Goal: Check status: Check status

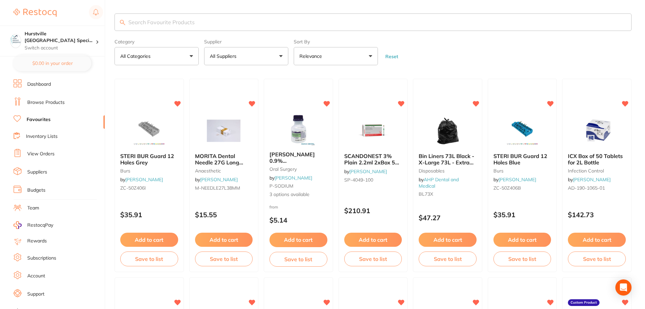
click at [31, 155] on link "View Orders" at bounding box center [40, 154] width 27 height 7
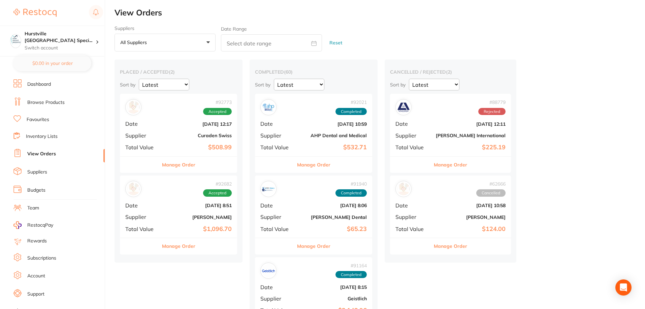
click at [193, 217] on b "[PERSON_NAME]" at bounding box center [197, 217] width 67 height 5
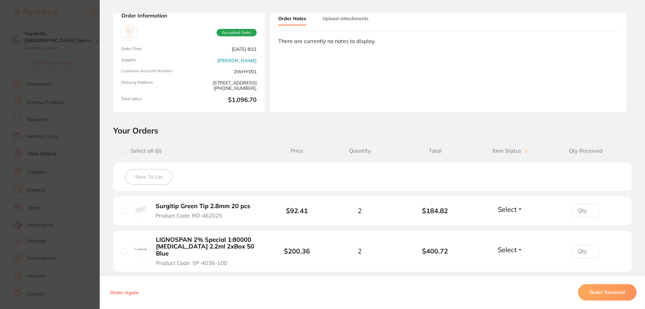
scroll to position [135, 0]
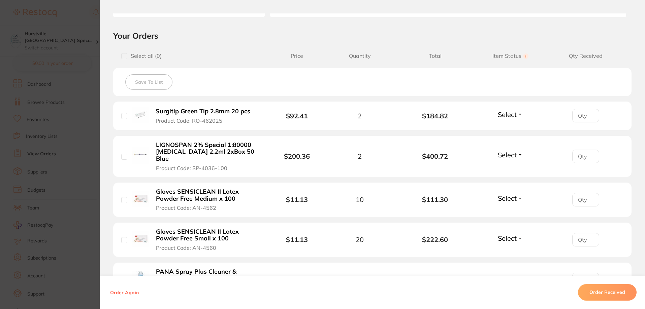
click at [515, 115] on span "Select" at bounding box center [507, 114] width 19 height 8
click at [514, 128] on span "Received" at bounding box center [510, 129] width 17 height 5
click at [513, 151] on span "Select" at bounding box center [507, 155] width 19 height 8
click at [511, 167] on span "Received" at bounding box center [510, 169] width 17 height 5
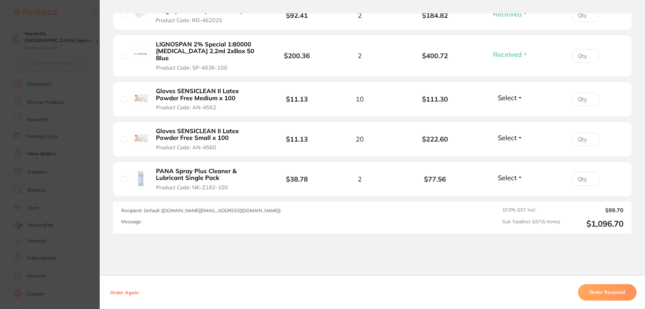
scroll to position [236, 0]
click at [508, 93] on span "Select" at bounding box center [507, 97] width 19 height 8
click at [508, 109] on span "Received" at bounding box center [510, 111] width 17 height 5
click at [511, 134] on span "Select" at bounding box center [507, 137] width 19 height 8
click at [510, 150] on span "Received" at bounding box center [510, 152] width 17 height 5
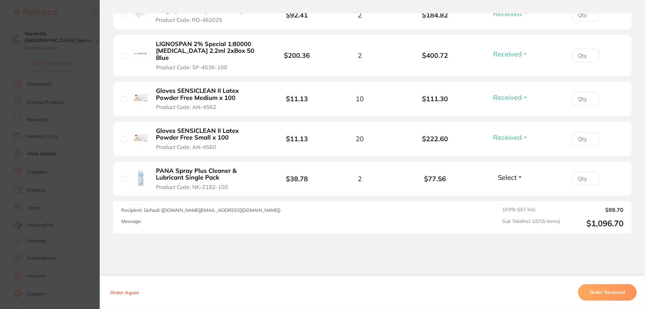
click at [494, 259] on div "Order ID: Restocq- 92682 Order Information 4 Received Accepted Order Order Date…" at bounding box center [372, 161] width 545 height 296
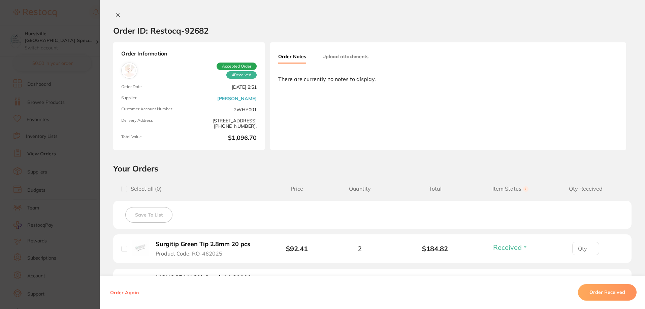
scroll to position [0, 0]
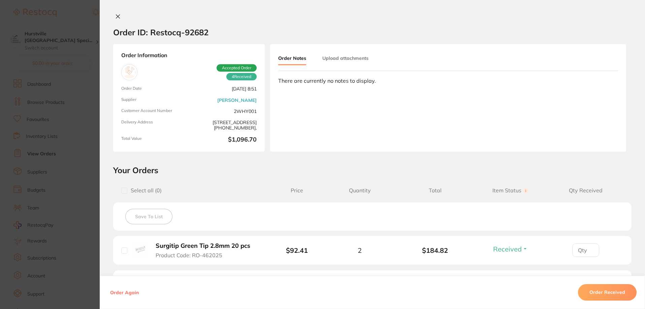
click at [115, 15] on icon at bounding box center [117, 16] width 5 height 5
